Goal: Task Accomplishment & Management: Manage account settings

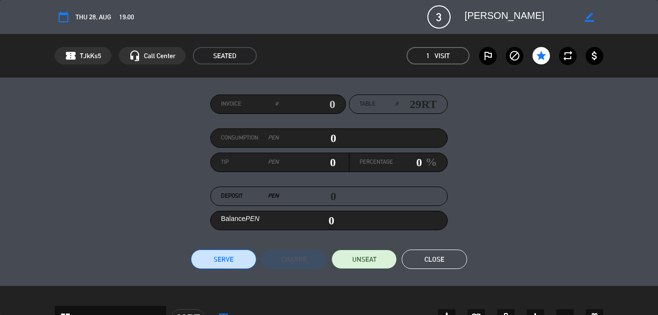
scroll to position [39, 0]
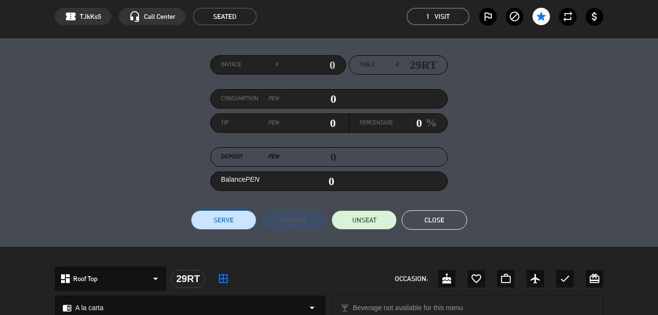
click at [453, 218] on button "Close" at bounding box center [433, 219] width 65 height 19
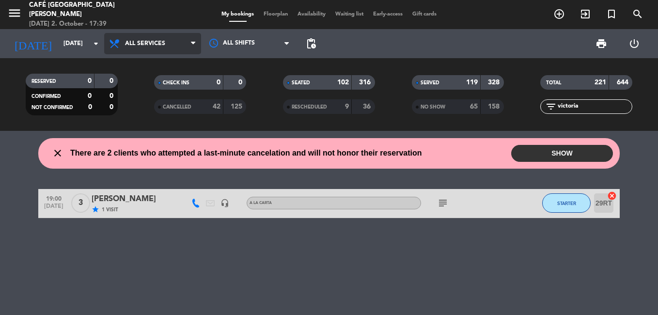
click at [150, 40] on span "All services" at bounding box center [145, 43] width 40 height 7
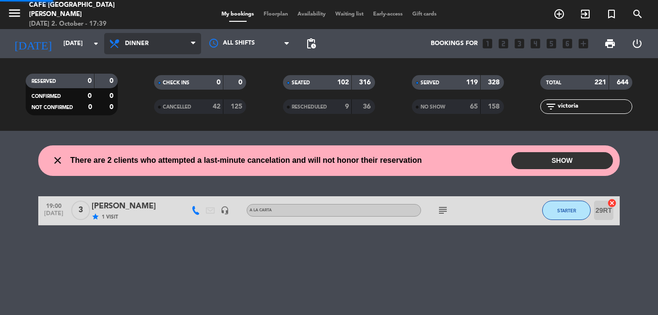
click at [130, 125] on div "menu Café Museo [PERSON_NAME] [DATE] 2. October - 17:39 My bookings Floorplan A…" at bounding box center [329, 65] width 658 height 131
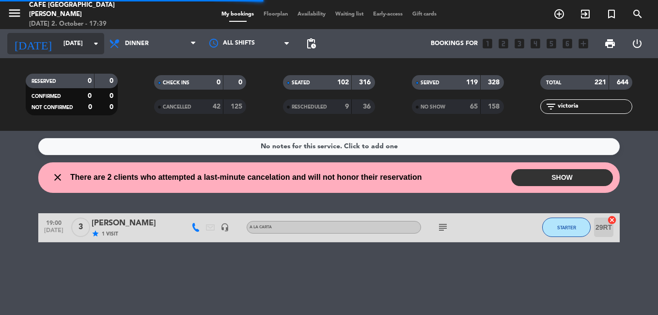
click at [68, 40] on input "[DATE]" at bounding box center [100, 43] width 82 height 16
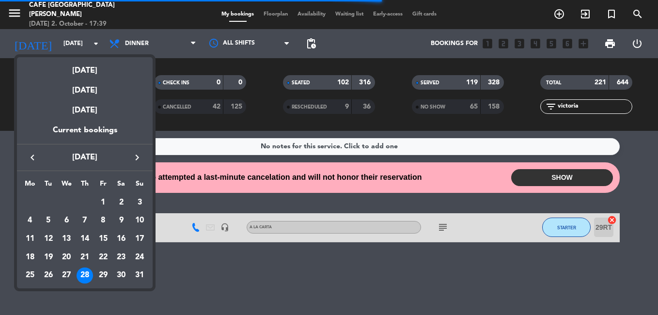
click at [138, 150] on div "keyboard_arrow_left [DATE] keyboard_arrow_right" at bounding box center [85, 157] width 136 height 27
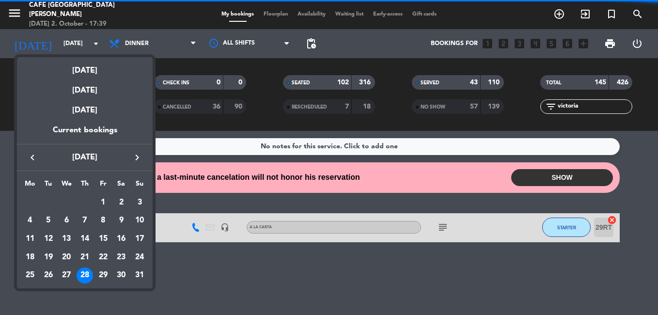
click at [138, 158] on icon "keyboard_arrow_right" at bounding box center [137, 158] width 12 height 12
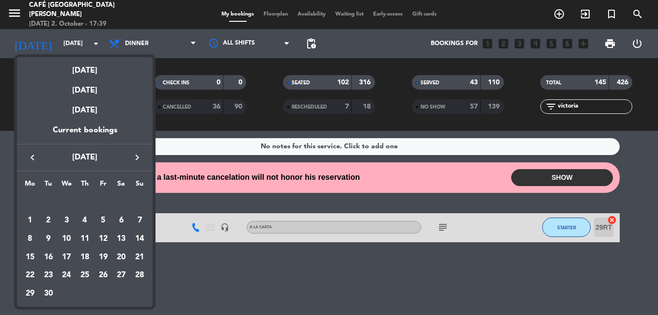
click at [138, 158] on icon "keyboard_arrow_right" at bounding box center [137, 158] width 12 height 12
click at [85, 219] on div "2" at bounding box center [85, 220] width 16 height 16
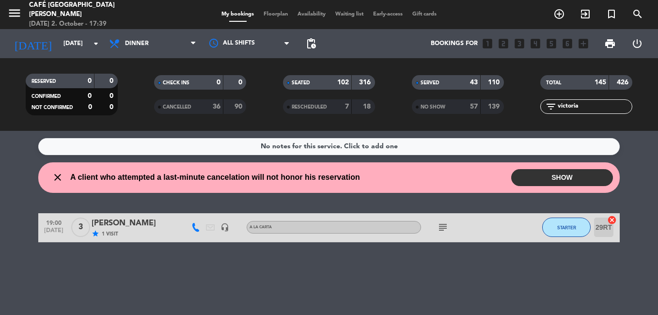
type input "[DATE]"
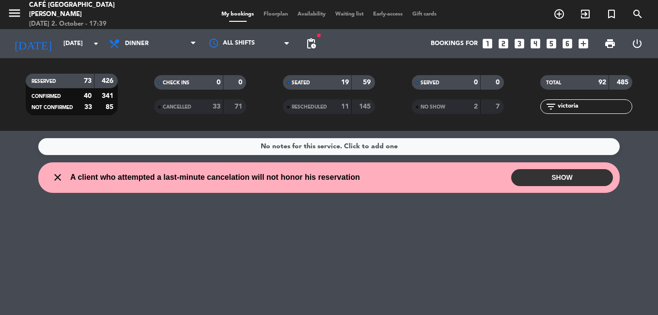
click at [573, 109] on input "victoria" at bounding box center [593, 106] width 75 height 11
click at [597, 109] on input "victoria" at bounding box center [593, 106] width 75 height 11
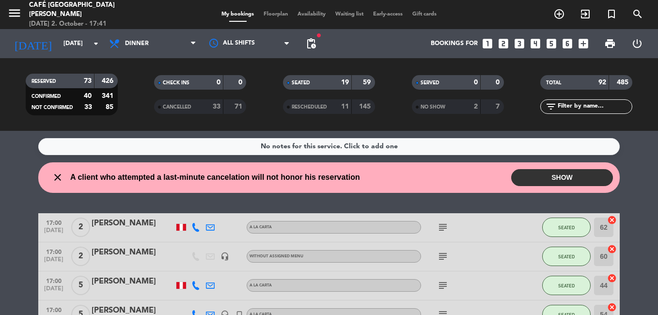
click at [589, 103] on input "text" at bounding box center [593, 106] width 75 height 11
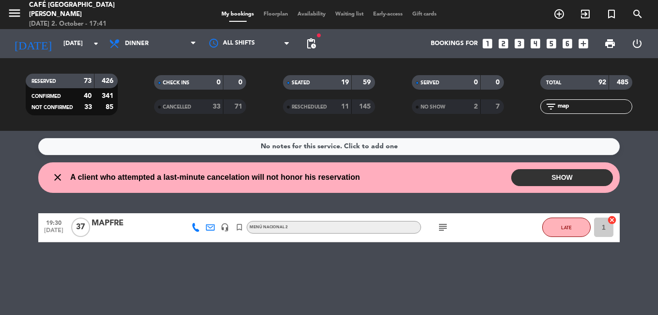
click at [108, 221] on div "MAPFRE" at bounding box center [133, 223] width 82 height 13
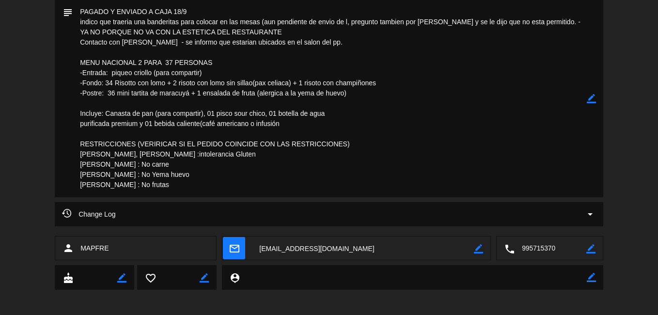
scroll to position [312, 0]
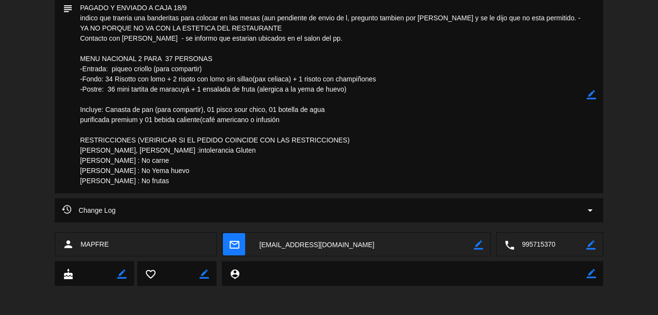
click at [290, 239] on textarea at bounding box center [363, 244] width 222 height 24
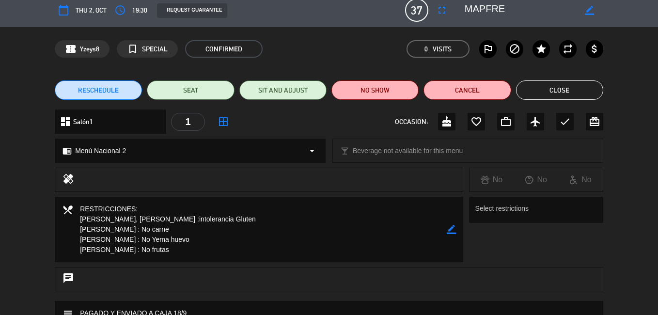
scroll to position [0, 0]
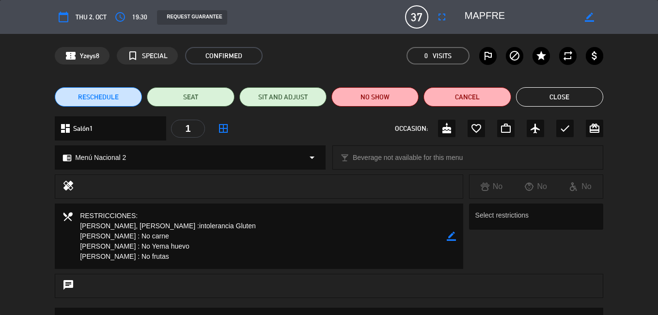
click at [583, 93] on button "Close" at bounding box center [559, 96] width 87 height 19
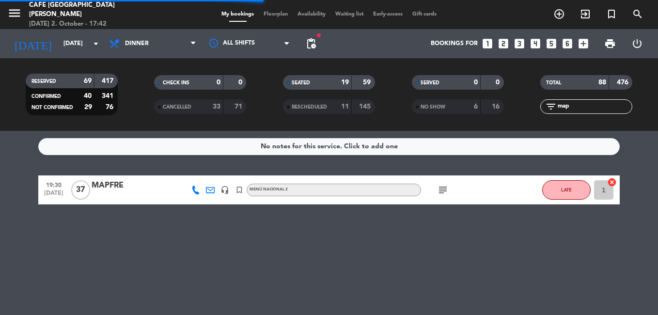
click at [574, 107] on input "map" at bounding box center [593, 106] width 75 height 11
click at [143, 186] on div "ENGLOBALLY [GEOGRAPHIC_DATA]" at bounding box center [133, 185] width 82 height 13
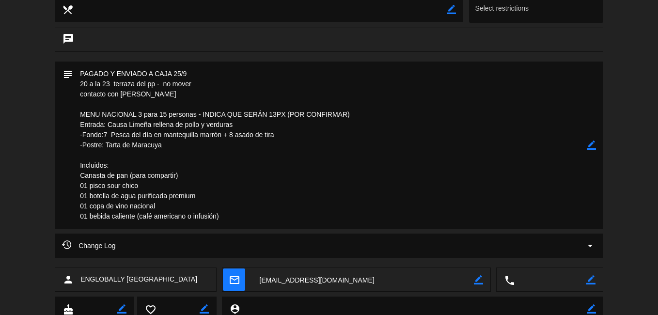
scroll to position [242, 0]
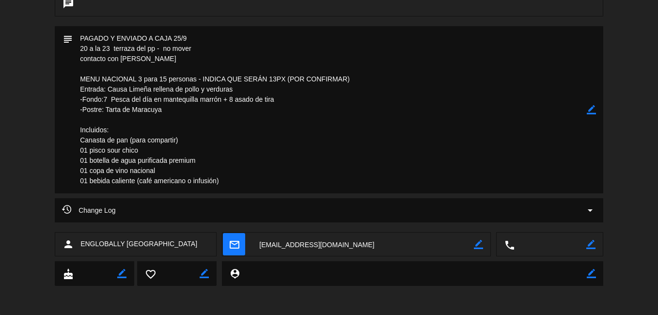
click at [278, 245] on textarea at bounding box center [363, 244] width 222 height 24
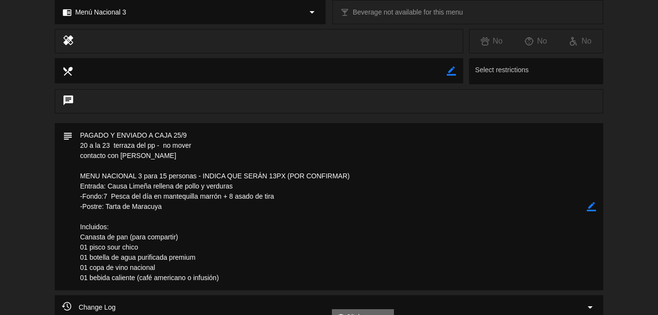
scroll to position [0, 0]
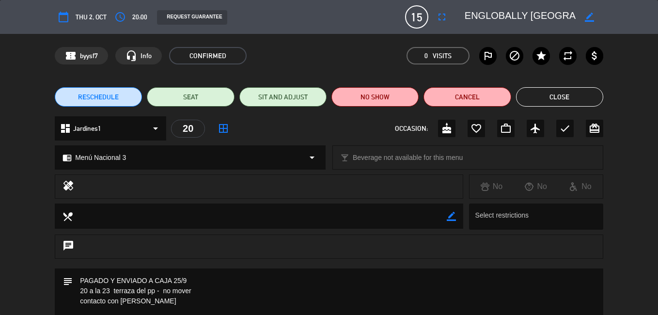
click at [555, 94] on button "Close" at bounding box center [559, 96] width 87 height 19
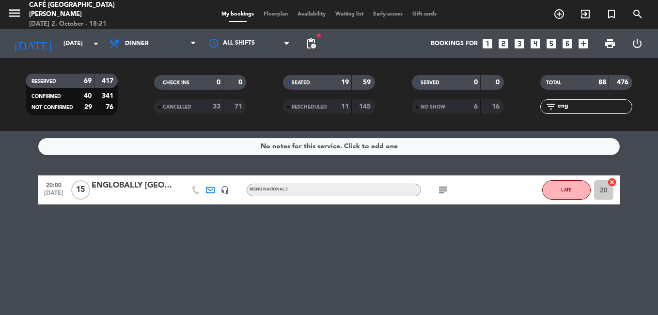
click at [572, 106] on input "eng" at bounding box center [593, 106] width 75 height 11
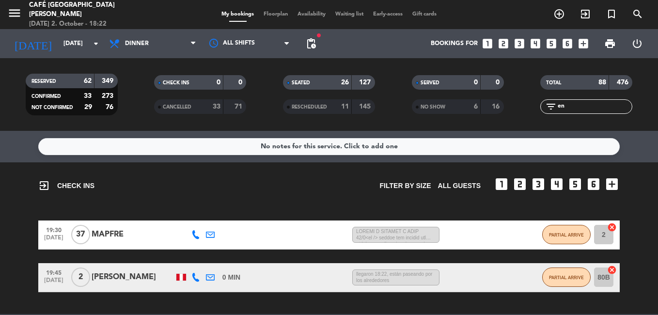
type input "e"
click at [219, 210] on div "exit_to_app CHECK INS Filter by size All guests looks_one looks_two looks_3 loo…" at bounding box center [329, 238] width 658 height 152
click at [578, 108] on input "tea" at bounding box center [593, 106] width 75 height 11
type input "t"
click at [130, 41] on span "Dinner" at bounding box center [137, 43] width 24 height 7
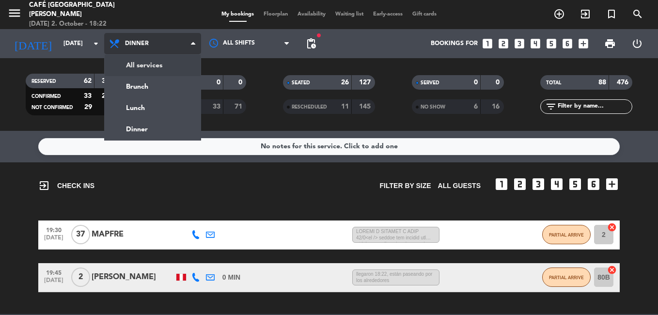
click at [145, 66] on div "menu Café Museo [PERSON_NAME] [DATE] 2. October - 18:22 My bookings Floorplan A…" at bounding box center [329, 65] width 658 height 131
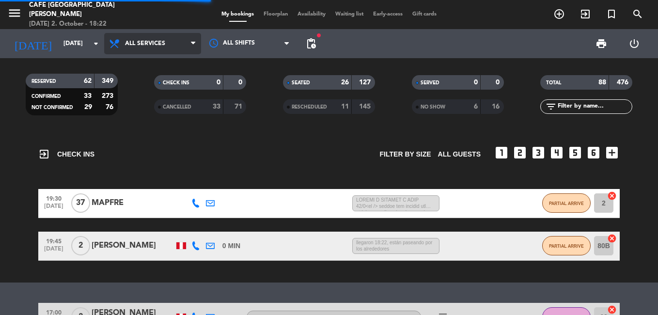
click at [138, 45] on span "All services" at bounding box center [145, 43] width 40 height 7
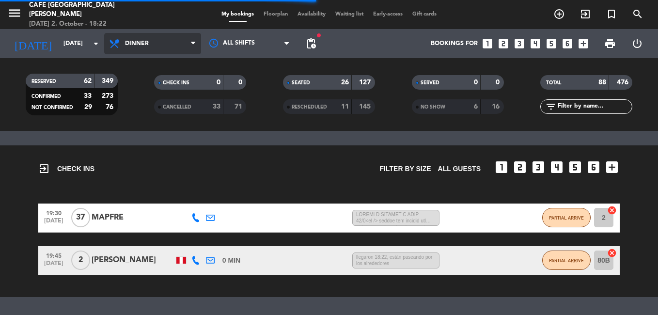
click at [145, 124] on div "menu Café Museo [PERSON_NAME] [DATE] 2. October - 18:22 My bookings Floorplan A…" at bounding box center [329, 65] width 658 height 131
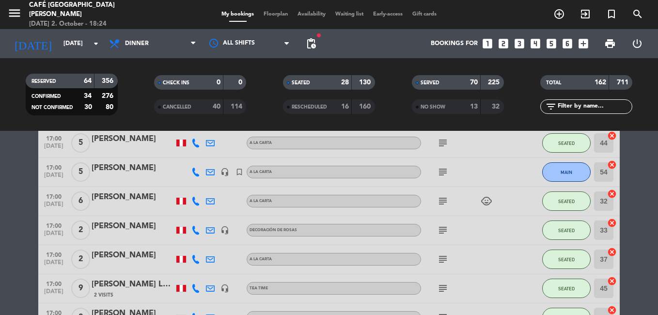
scroll to position [3147, 0]
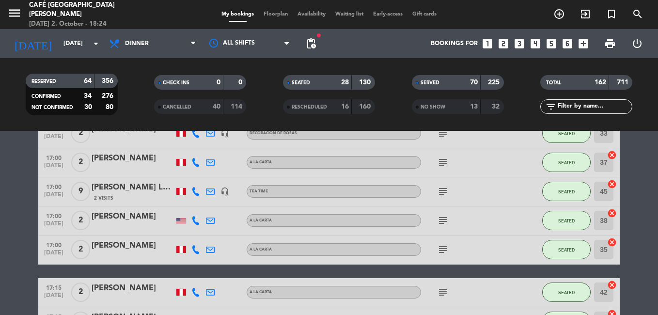
click at [124, 192] on div "[PERSON_NAME] La Vera" at bounding box center [133, 187] width 82 height 13
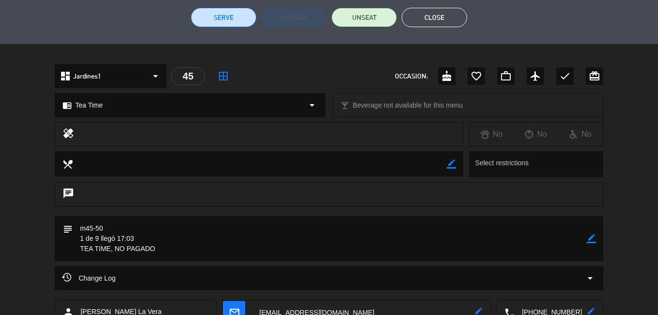
scroll to position [96, 0]
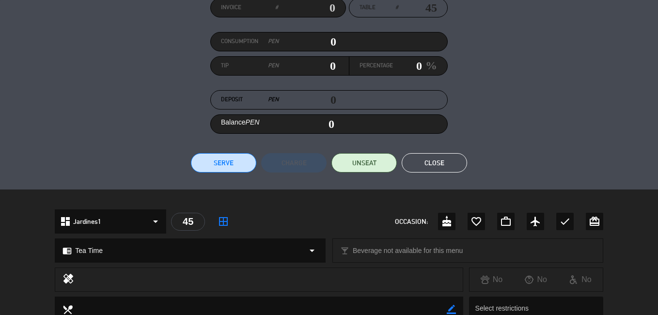
click at [428, 163] on button "Close" at bounding box center [433, 162] width 65 height 19
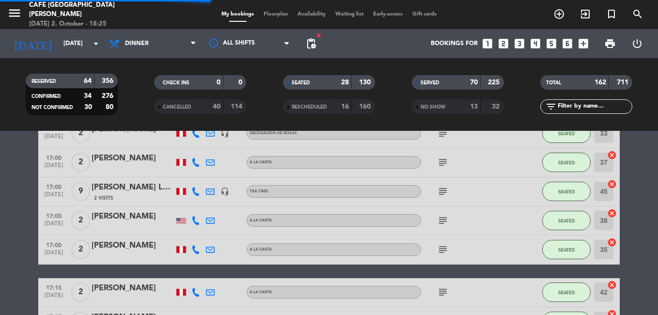
click at [573, 104] on input "text" at bounding box center [593, 106] width 75 height 11
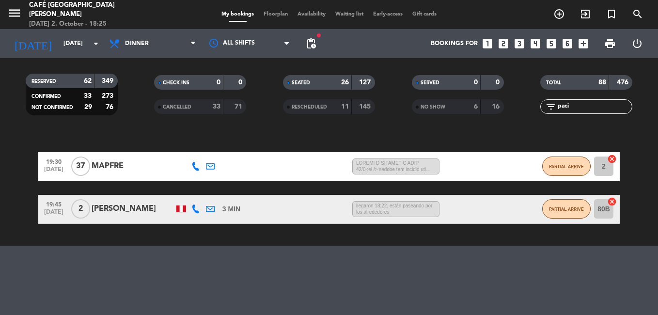
scroll to position [97, 0]
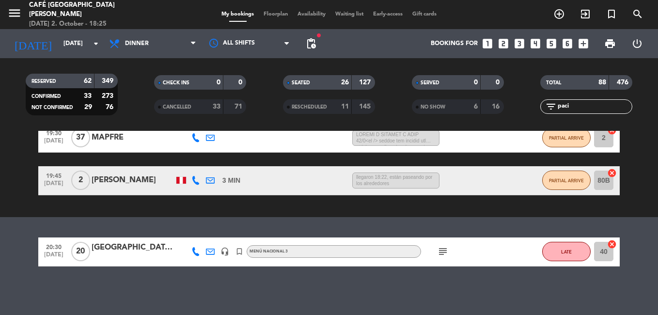
click at [124, 249] on div "[GEOGRAPHIC_DATA][PERSON_NAME]" at bounding box center [133, 247] width 82 height 13
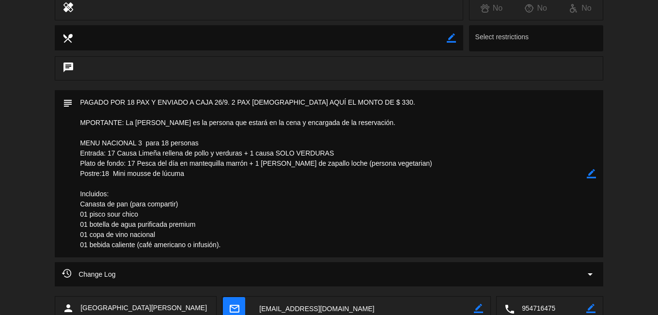
scroll to position [194, 0]
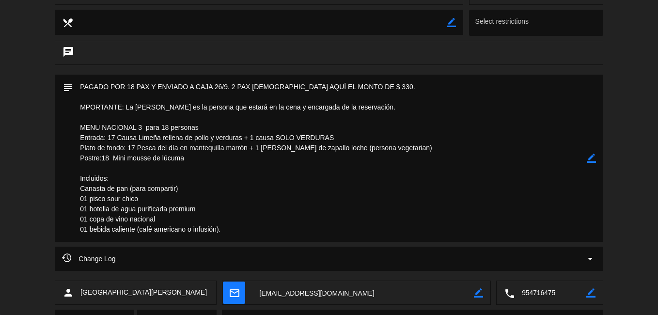
click at [281, 291] on textarea at bounding box center [363, 293] width 222 height 24
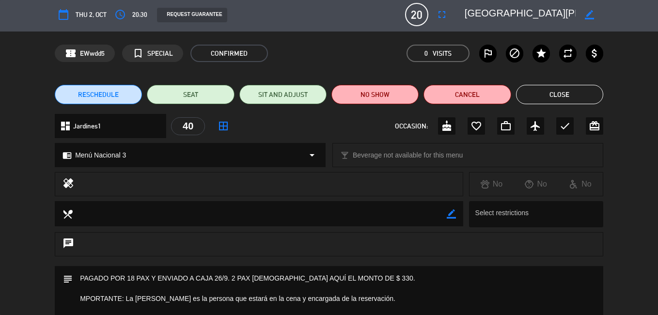
scroll to position [0, 0]
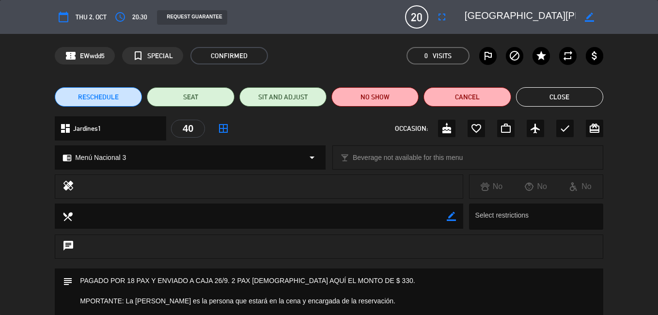
click at [549, 99] on button "Close" at bounding box center [559, 96] width 87 height 19
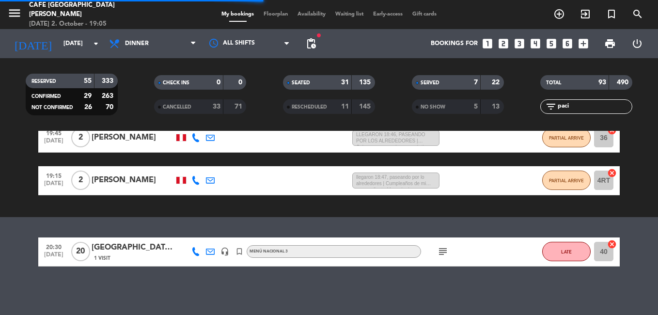
click at [572, 101] on input "paci" at bounding box center [593, 106] width 75 height 11
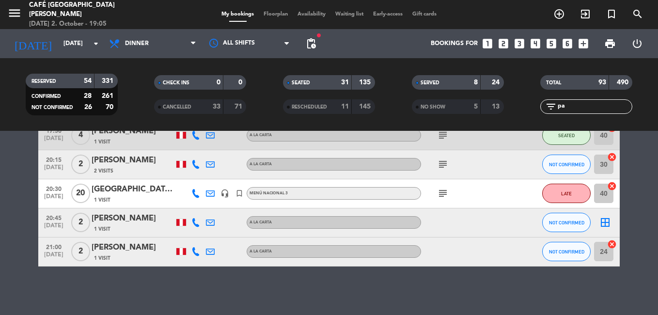
type input "p"
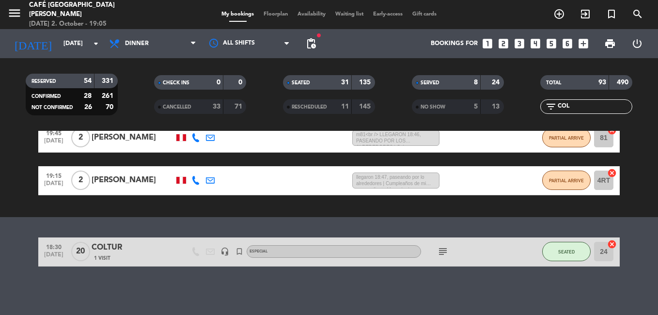
scroll to position [139, 0]
click at [122, 249] on div "COLTUR" at bounding box center [133, 247] width 82 height 13
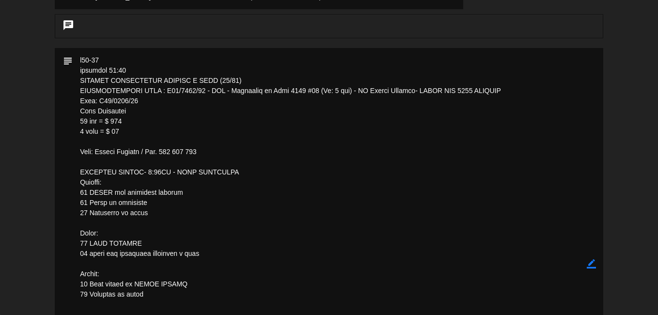
scroll to position [445, 0]
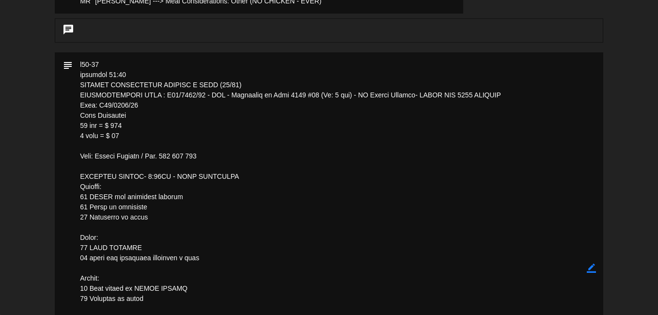
drag, startPoint x: 95, startPoint y: 107, endPoint x: 137, endPoint y: 107, distance: 41.2
click at [137, 107] on textarea at bounding box center [330, 267] width 514 height 431
drag, startPoint x: 137, startPoint y: 107, endPoint x: 124, endPoint y: 104, distance: 13.0
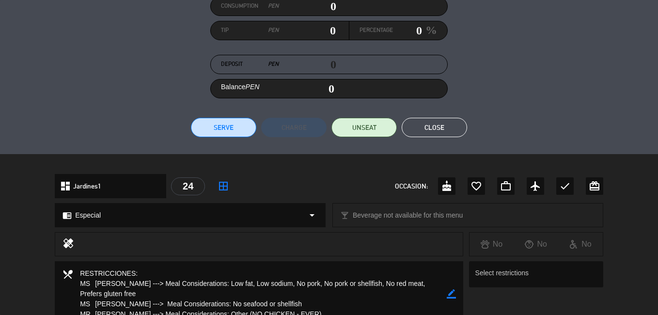
scroll to position [97, 0]
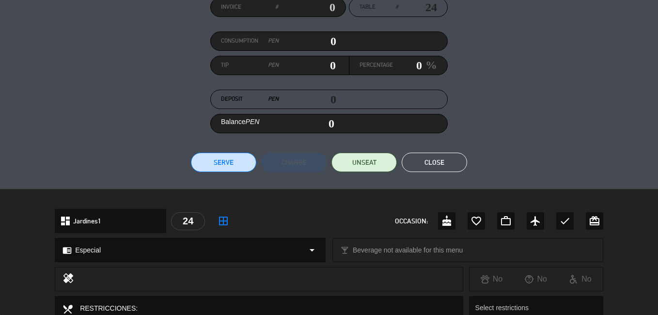
click at [441, 162] on button "Close" at bounding box center [433, 162] width 65 height 19
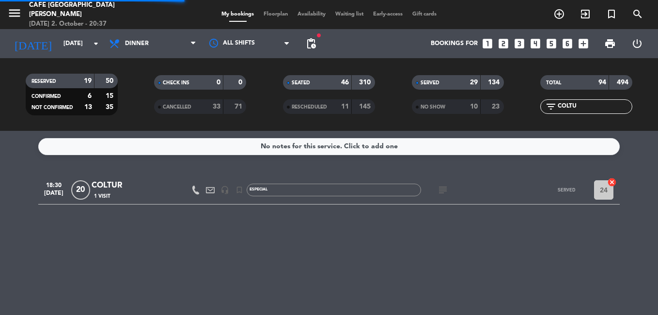
click at [592, 107] on input "COLTU" at bounding box center [593, 106] width 75 height 11
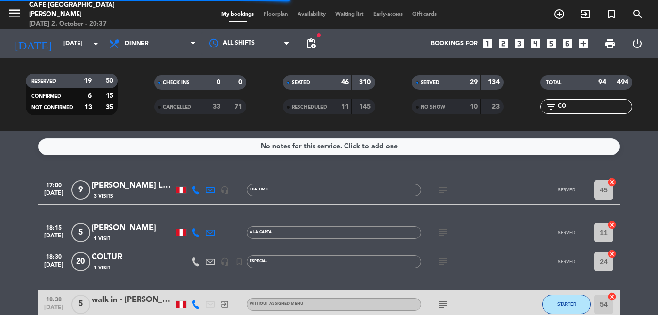
type input "C"
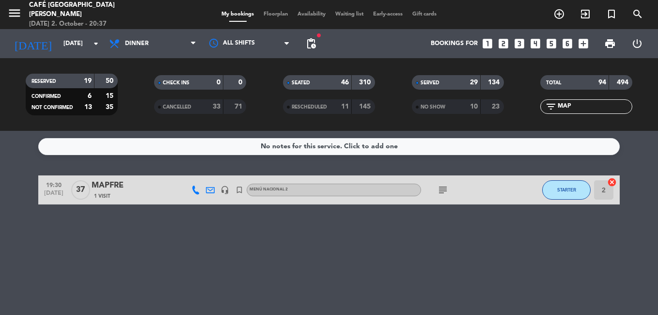
click at [120, 188] on div "MAPFRE" at bounding box center [133, 185] width 82 height 13
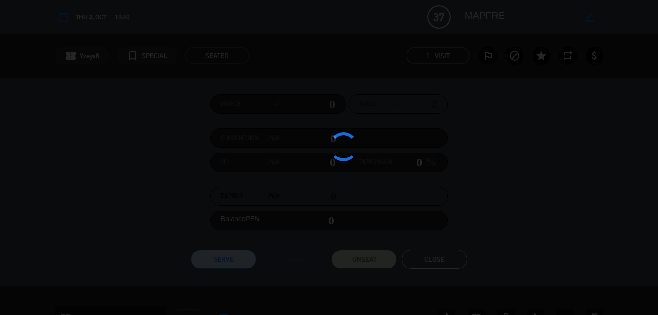
click at [120, 188] on div at bounding box center [329, 157] width 658 height 315
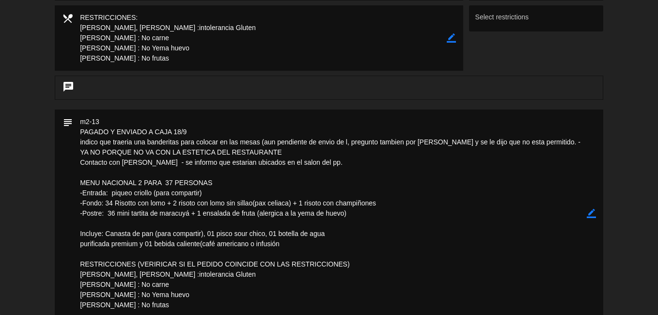
scroll to position [484, 0]
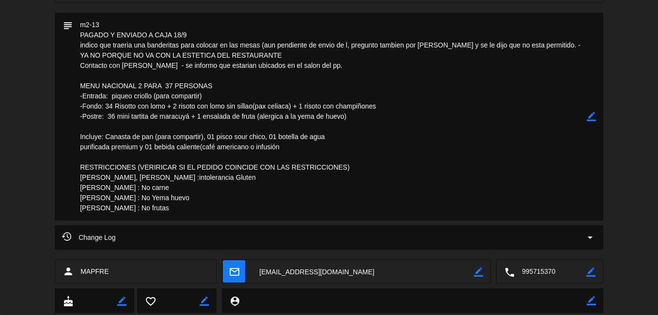
drag, startPoint x: 282, startPoint y: 267, endPoint x: 271, endPoint y: 232, distance: 36.8
click at [270, 236] on div "Change Log arrow_drop_down" at bounding box center [329, 237] width 534 height 12
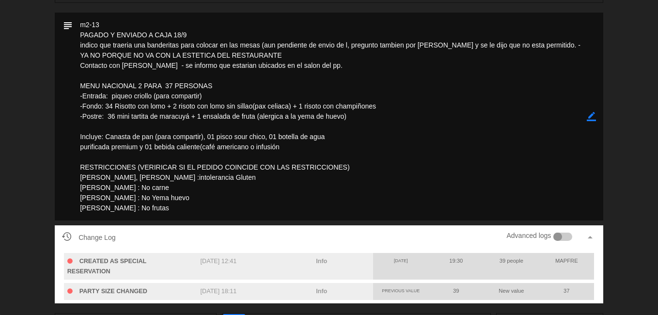
click at [306, 196] on textarea at bounding box center [330, 117] width 514 height 208
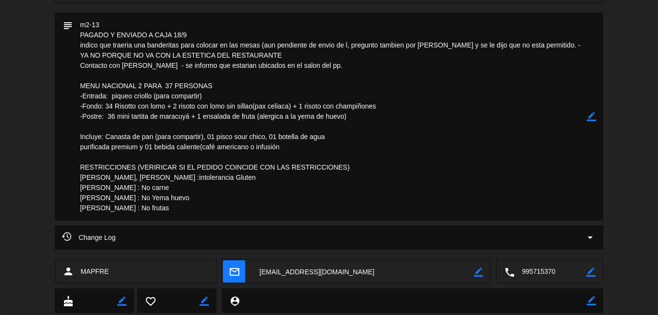
click at [292, 274] on textarea at bounding box center [363, 272] width 222 height 24
click at [245, 194] on textarea at bounding box center [330, 117] width 514 height 208
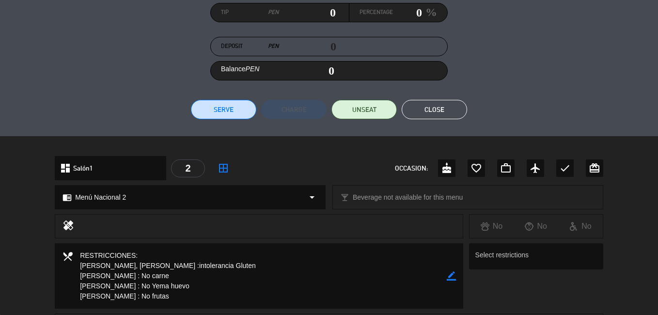
scroll to position [145, 0]
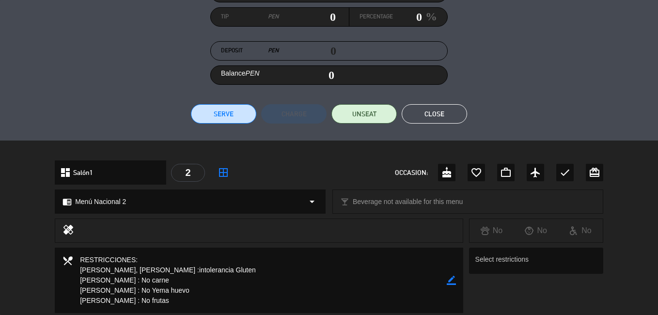
click at [437, 111] on button "Close" at bounding box center [433, 113] width 65 height 19
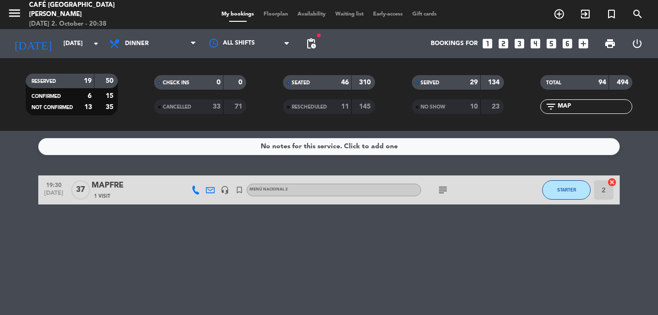
click at [581, 107] on input "MAP" at bounding box center [593, 106] width 75 height 11
type input "M"
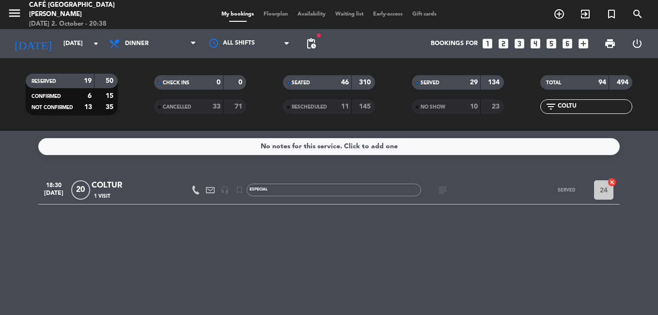
click at [127, 186] on div "COLTUR" at bounding box center [133, 185] width 82 height 13
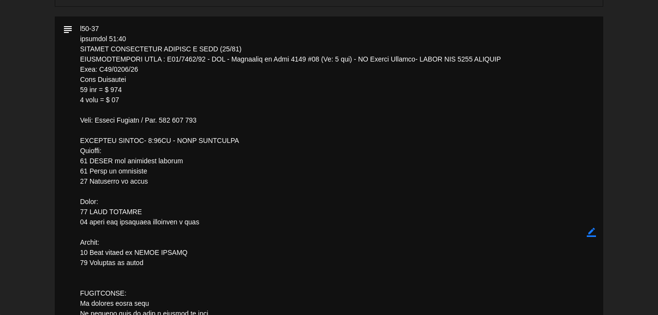
scroll to position [484, 0]
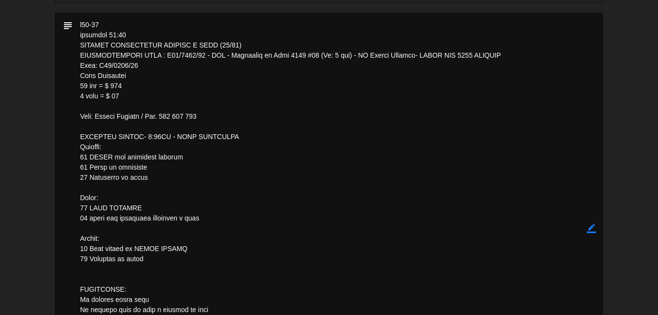
drag, startPoint x: 95, startPoint y: 66, endPoint x: 141, endPoint y: 66, distance: 46.0
click at [141, 66] on textarea at bounding box center [330, 228] width 514 height 431
drag, startPoint x: 141, startPoint y: 66, endPoint x: 122, endPoint y: 63, distance: 19.0
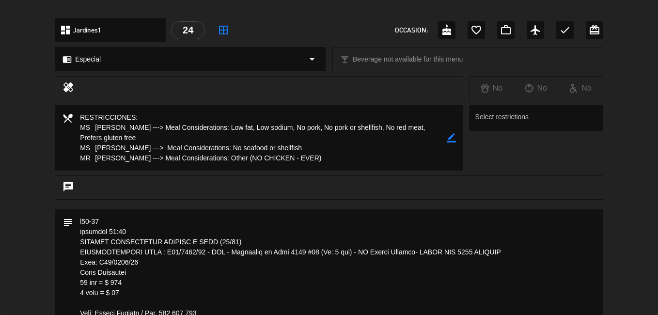
scroll to position [242, 0]
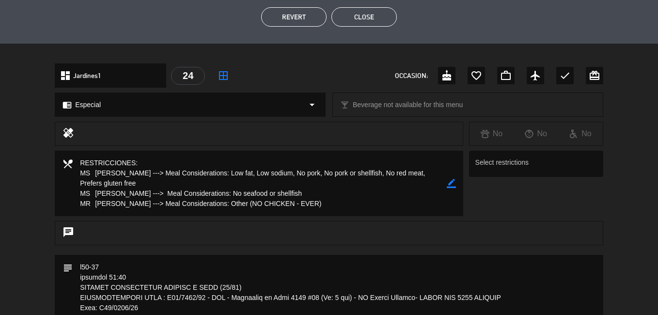
click at [355, 19] on button "Close" at bounding box center [363, 16] width 65 height 19
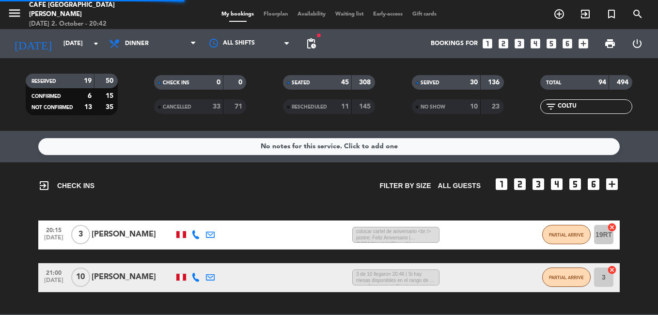
click at [581, 103] on input "COLTU" at bounding box center [593, 106] width 75 height 11
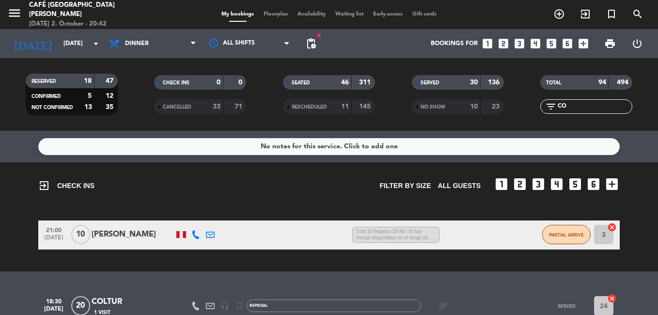
type input "C"
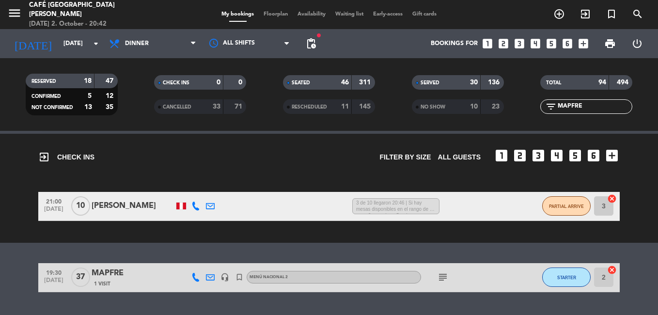
scroll to position [54, 0]
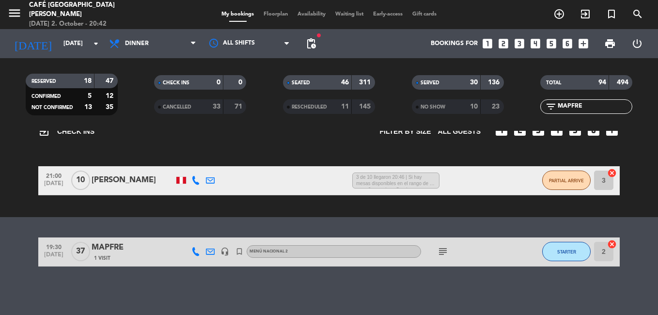
click at [119, 247] on div "MAPFRE" at bounding box center [133, 247] width 82 height 13
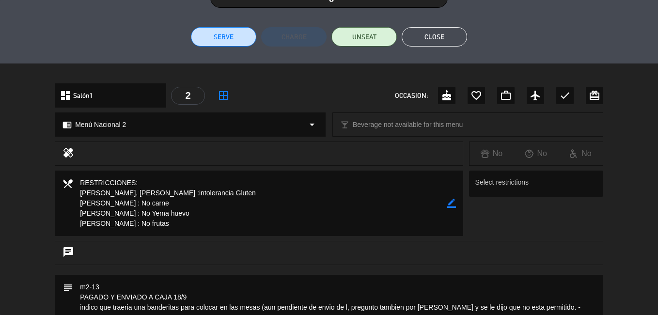
scroll to position [172, 0]
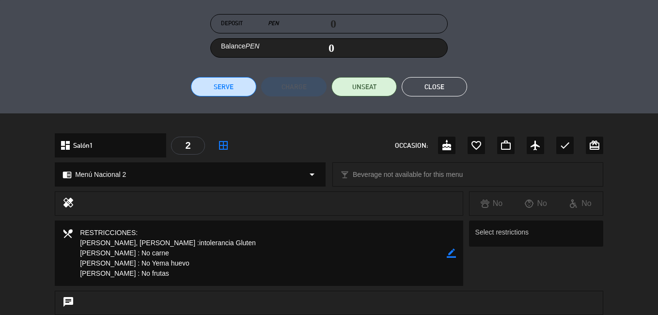
click at [433, 84] on button "Close" at bounding box center [433, 86] width 65 height 19
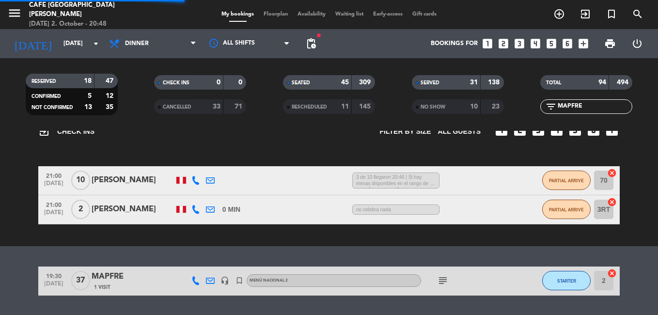
click at [582, 106] on input "MAPFRE" at bounding box center [593, 106] width 75 height 11
type input "M"
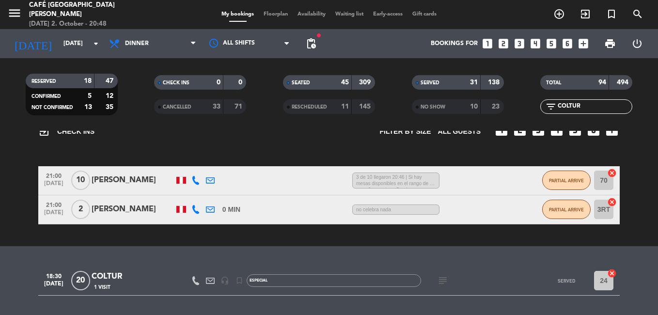
type input "COLTUR"
click at [114, 280] on div "COLTUR" at bounding box center [133, 276] width 82 height 13
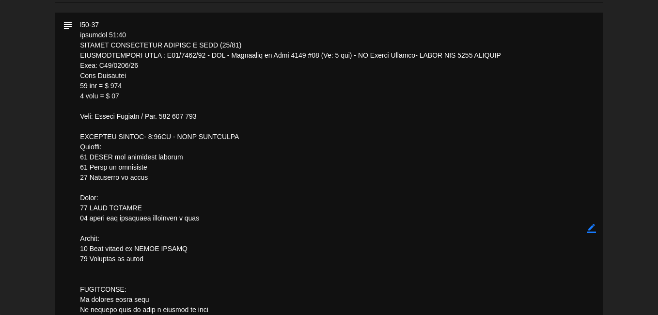
scroll to position [0, 0]
click at [378, 215] on textarea at bounding box center [330, 228] width 514 height 431
